Goal: Communication & Community: Answer question/provide support

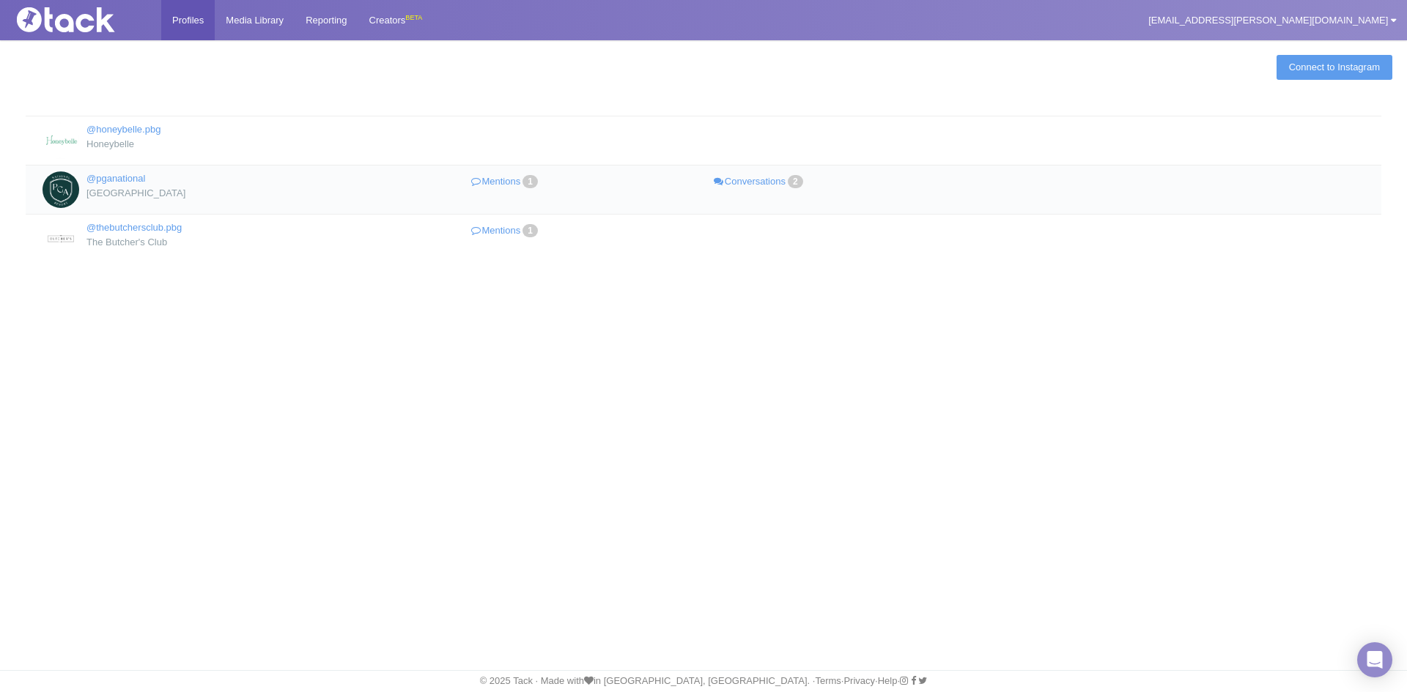
click at [515, 193] on td "@pganational [GEOGRAPHIC_DATA] Mentions 1 Conversations 2" at bounding box center [703, 189] width 1355 height 49
click at [519, 179] on link "Mentions 1" at bounding box center [506, 181] width 254 height 21
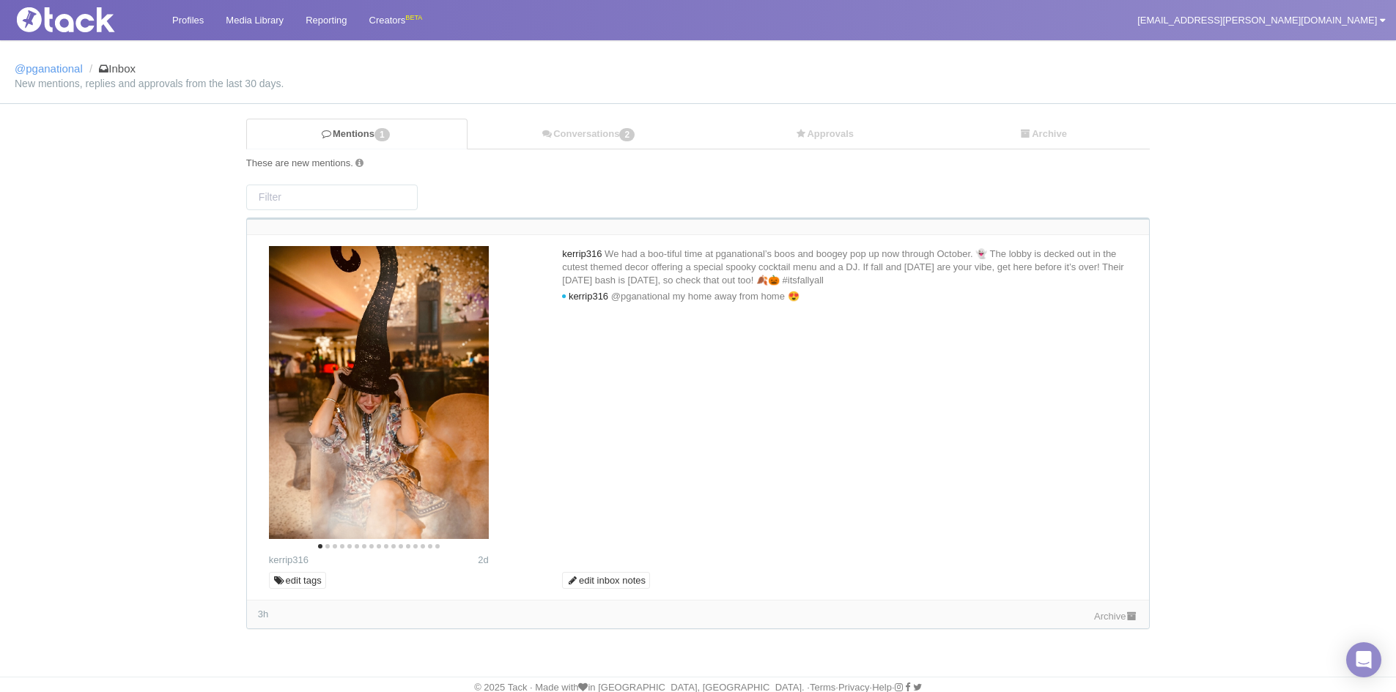
click at [1108, 621] on link "Archive" at bounding box center [1116, 616] width 44 height 11
click at [600, 147] on link "Conversations 2" at bounding box center [589, 134] width 244 height 30
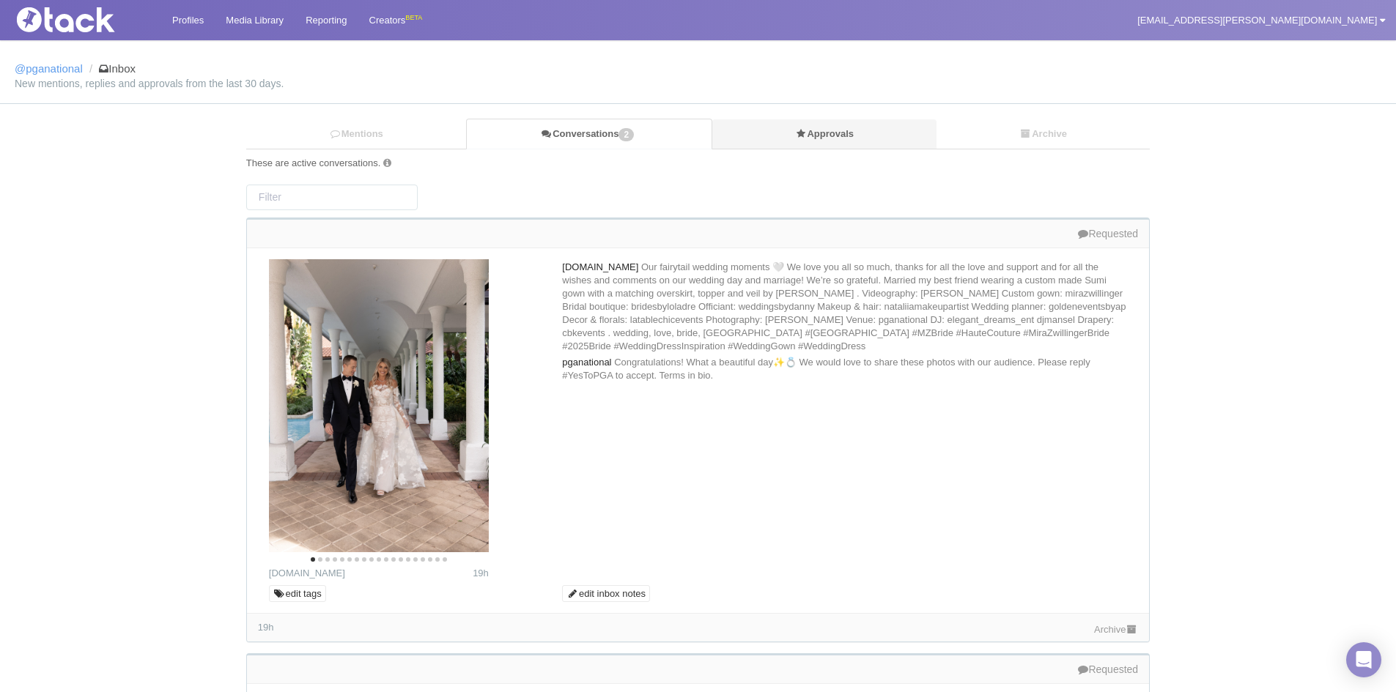
click at [816, 133] on link "Approvals" at bounding box center [824, 134] width 225 height 30
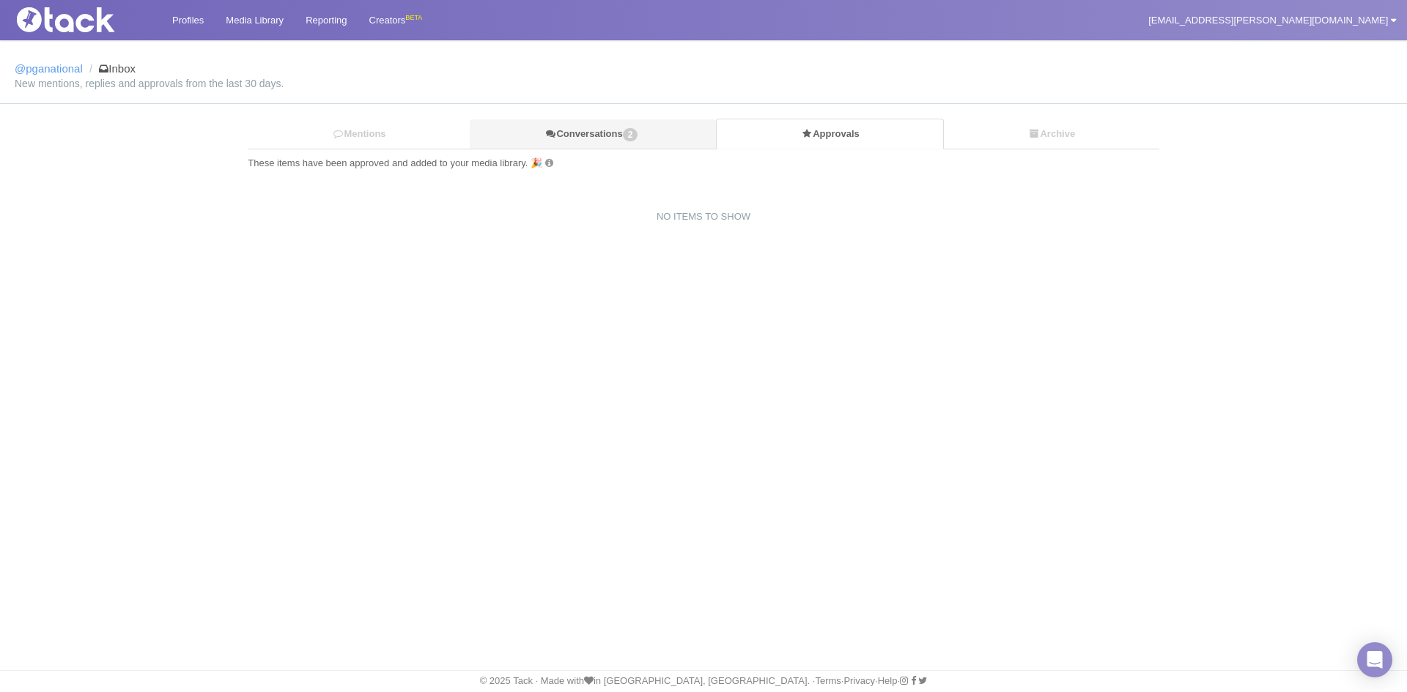
click at [572, 133] on link "Conversations 2" at bounding box center [593, 134] width 246 height 30
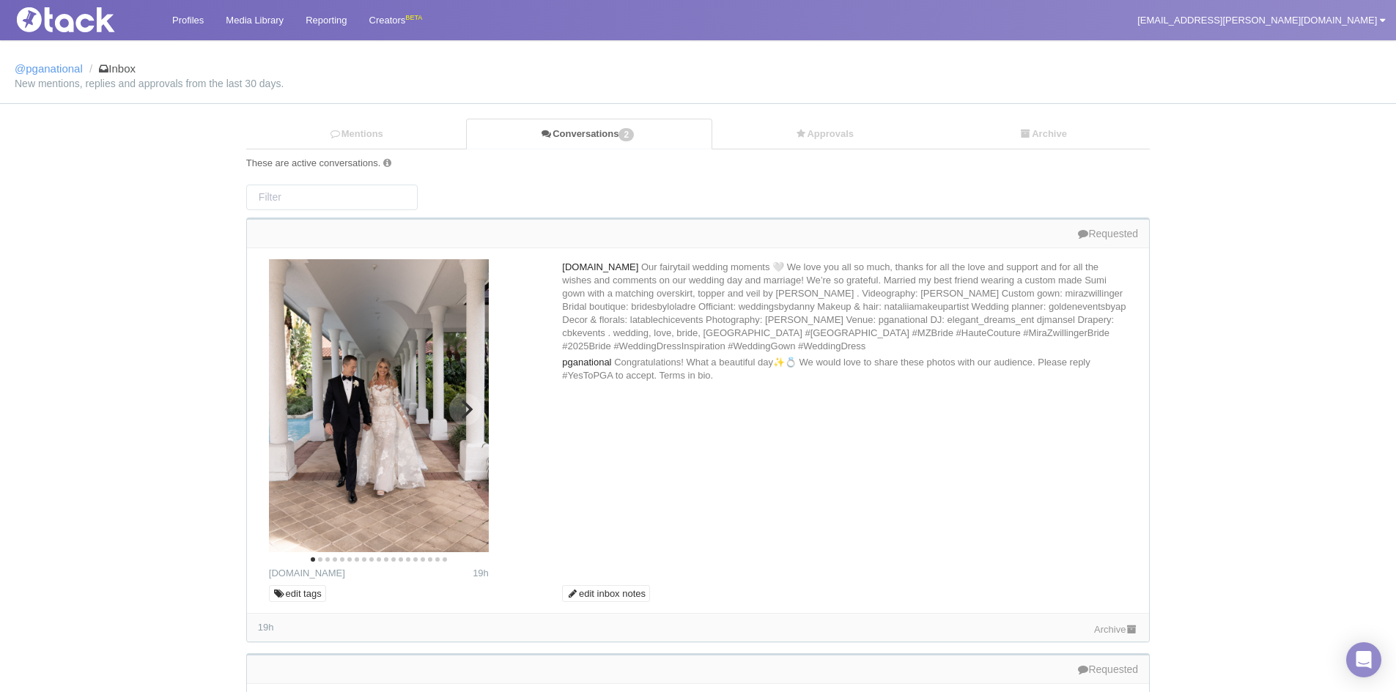
click at [468, 415] on icon "Next" at bounding box center [465, 409] width 19 height 19
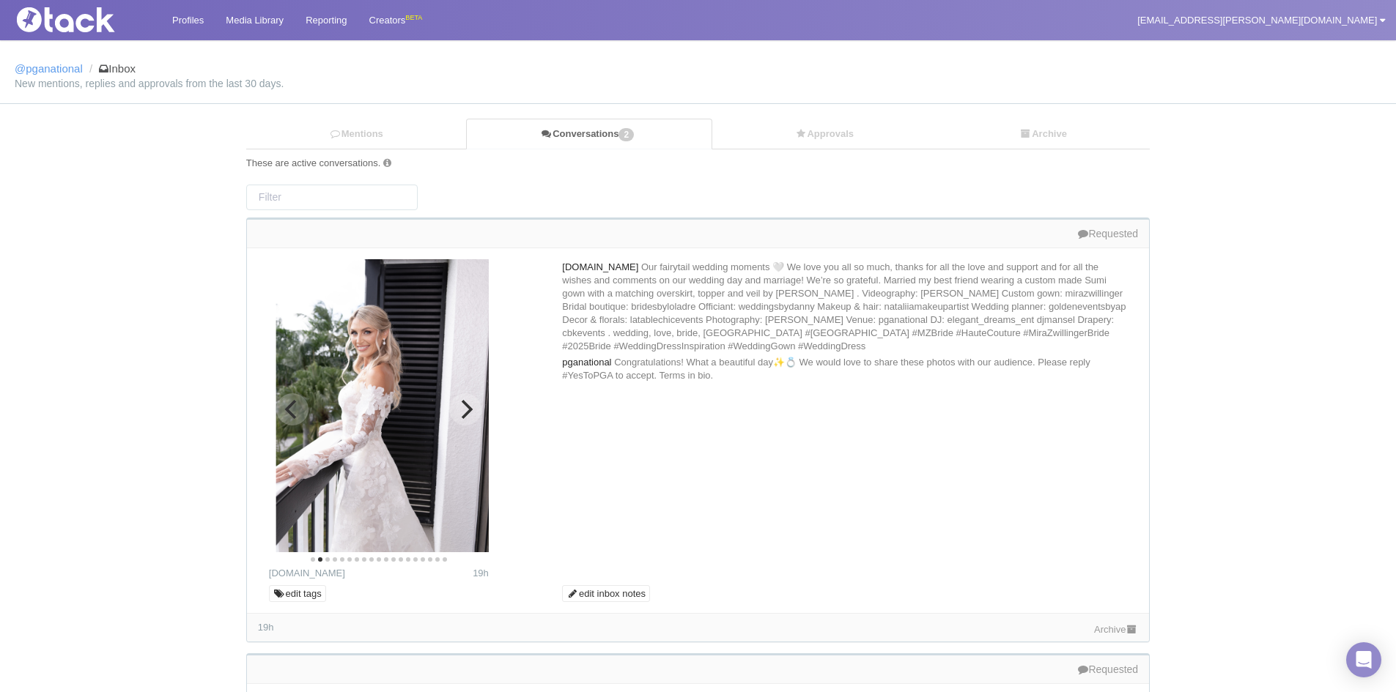
click at [468, 410] on icon "Next" at bounding box center [468, 409] width 12 height 19
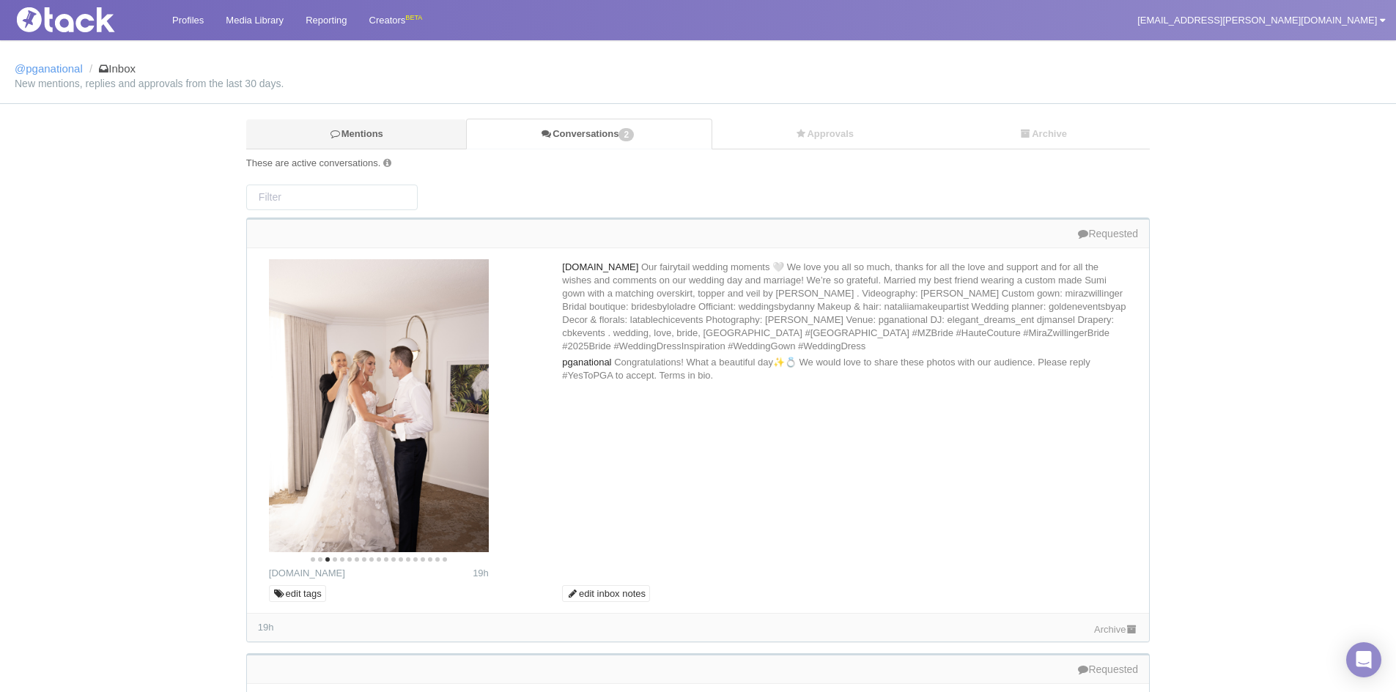
click at [401, 125] on link "Mentions" at bounding box center [356, 134] width 220 height 30
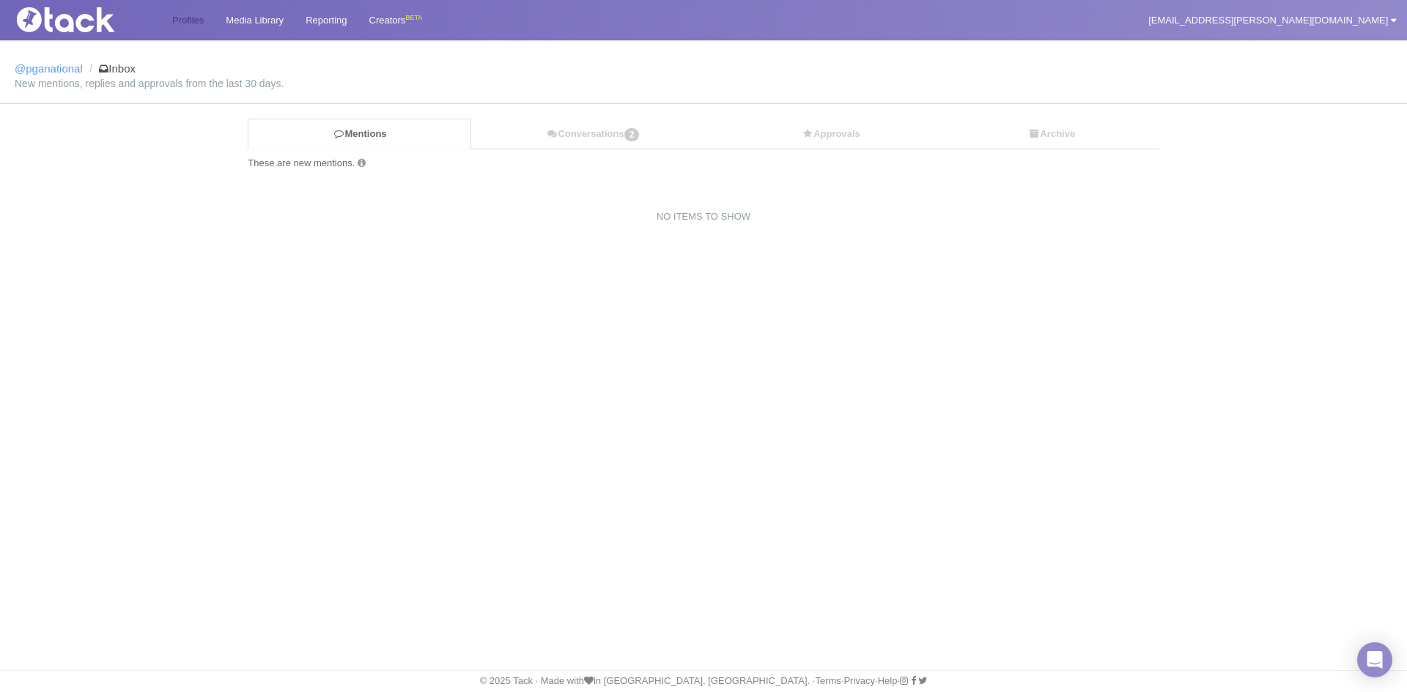
click at [188, 18] on link "Profiles" at bounding box center [187, 20] width 53 height 40
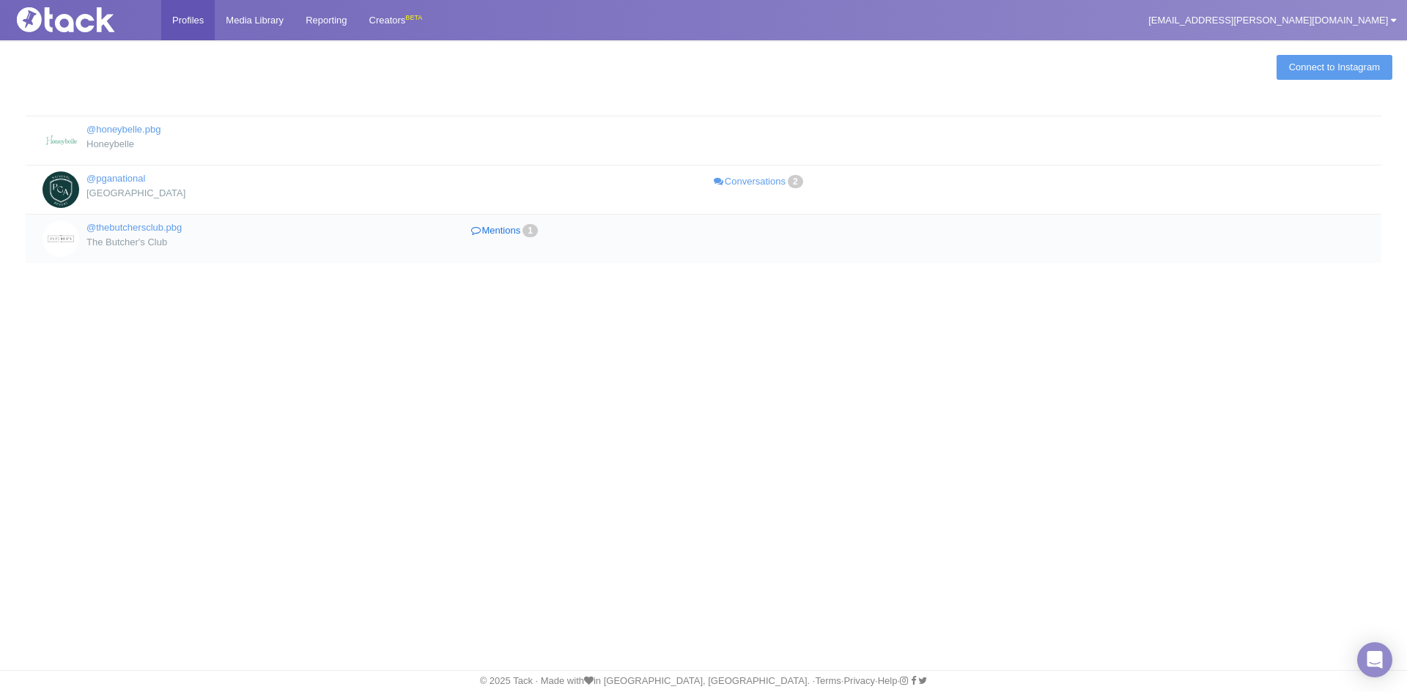
click at [514, 229] on link "Mentions 1" at bounding box center [506, 231] width 254 height 21
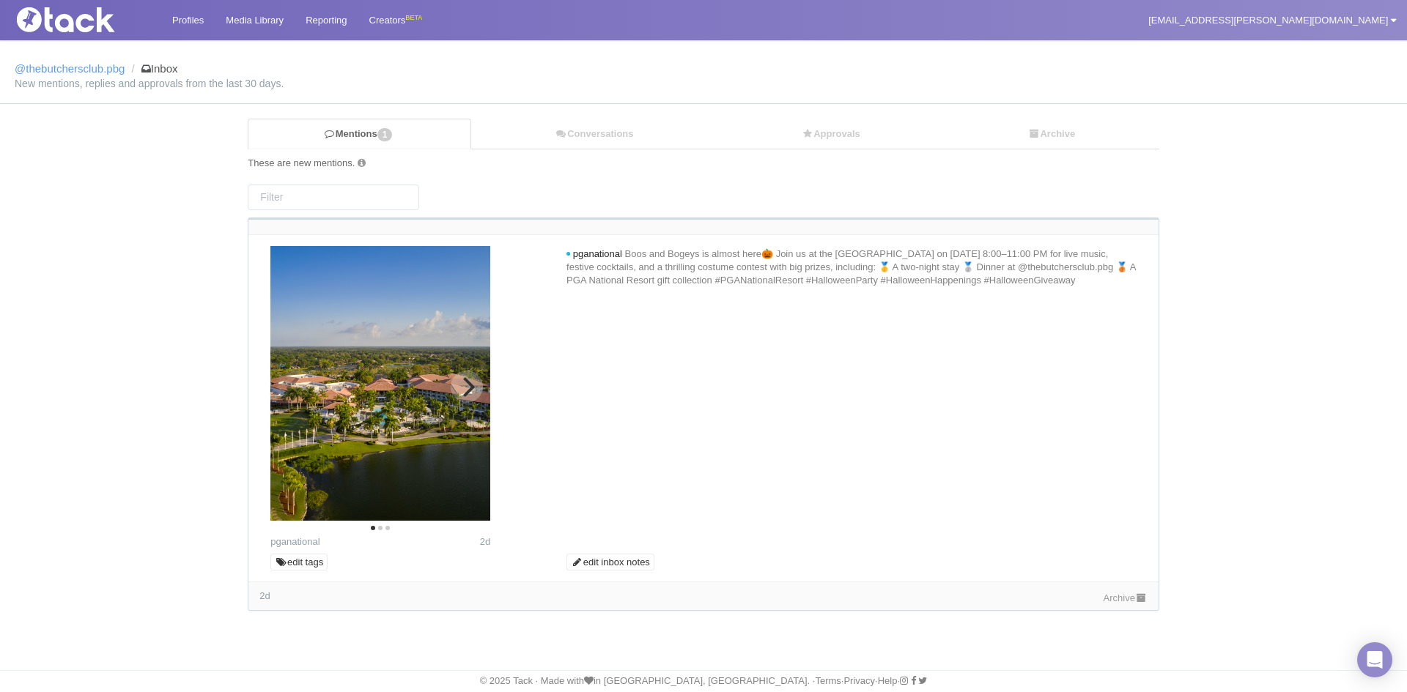
click at [457, 386] on icon "Next" at bounding box center [466, 386] width 19 height 19
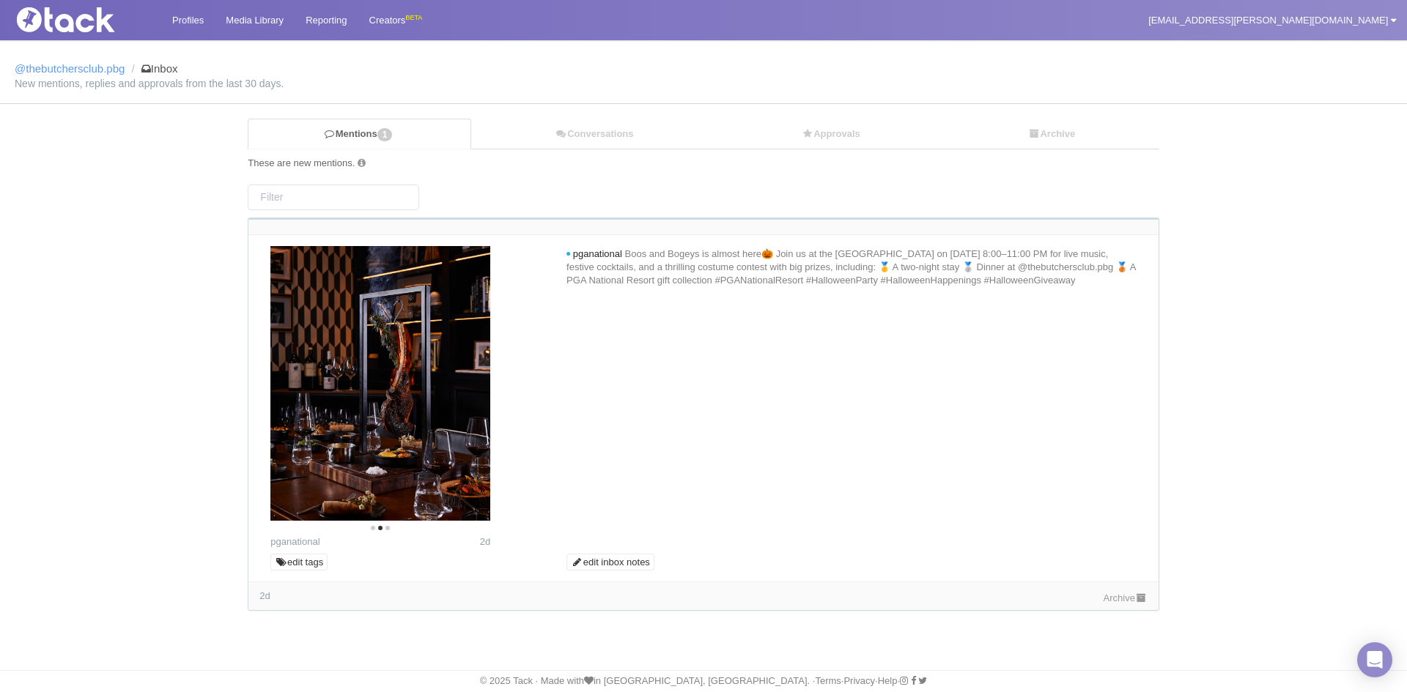
click at [1111, 604] on div "Archive" at bounding box center [1125, 597] width 44 height 15
click at [1111, 596] on link "Archive" at bounding box center [1125, 598] width 44 height 11
